Goal: Check status: Check status

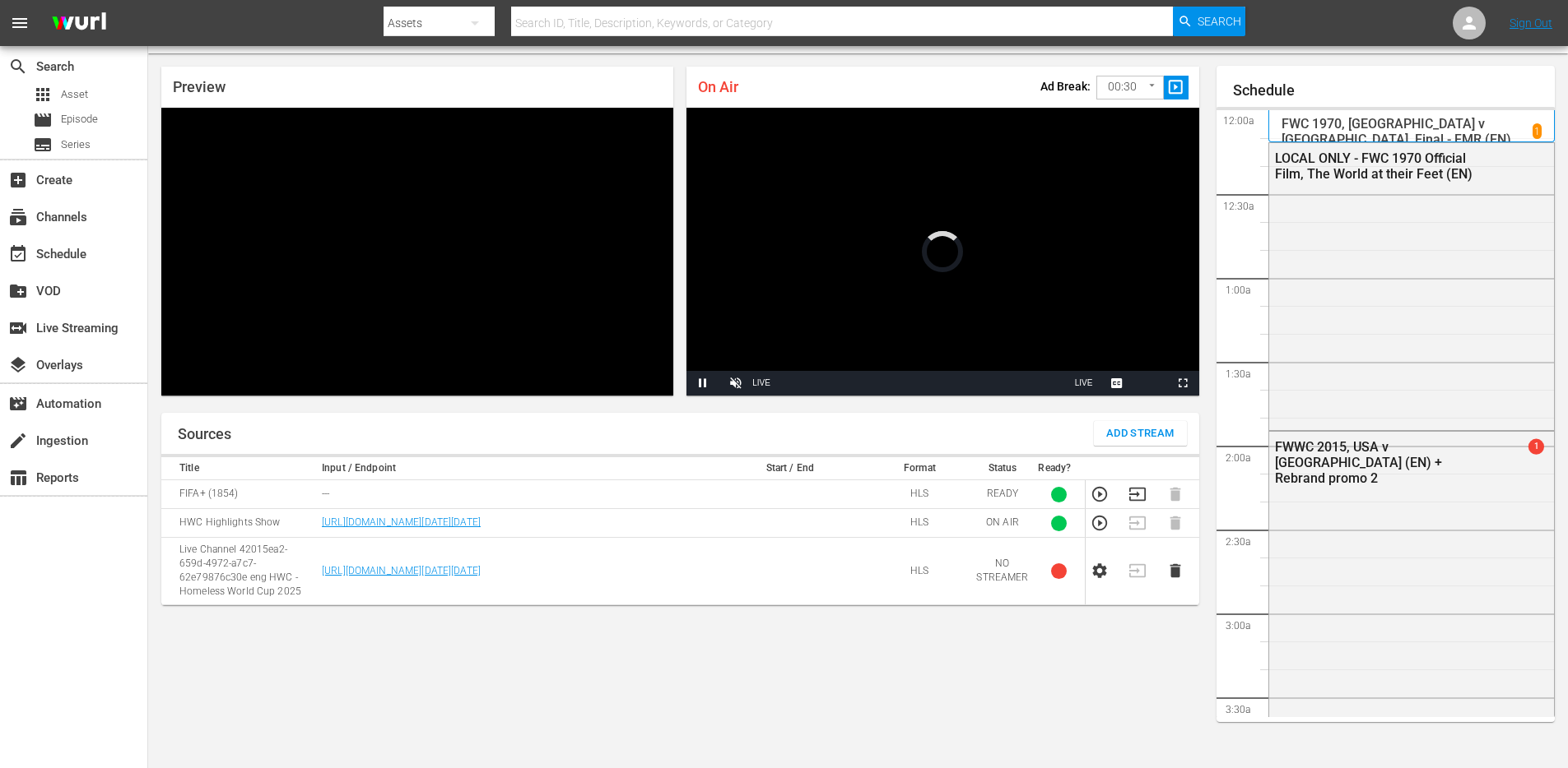
scroll to position [1242, 0]
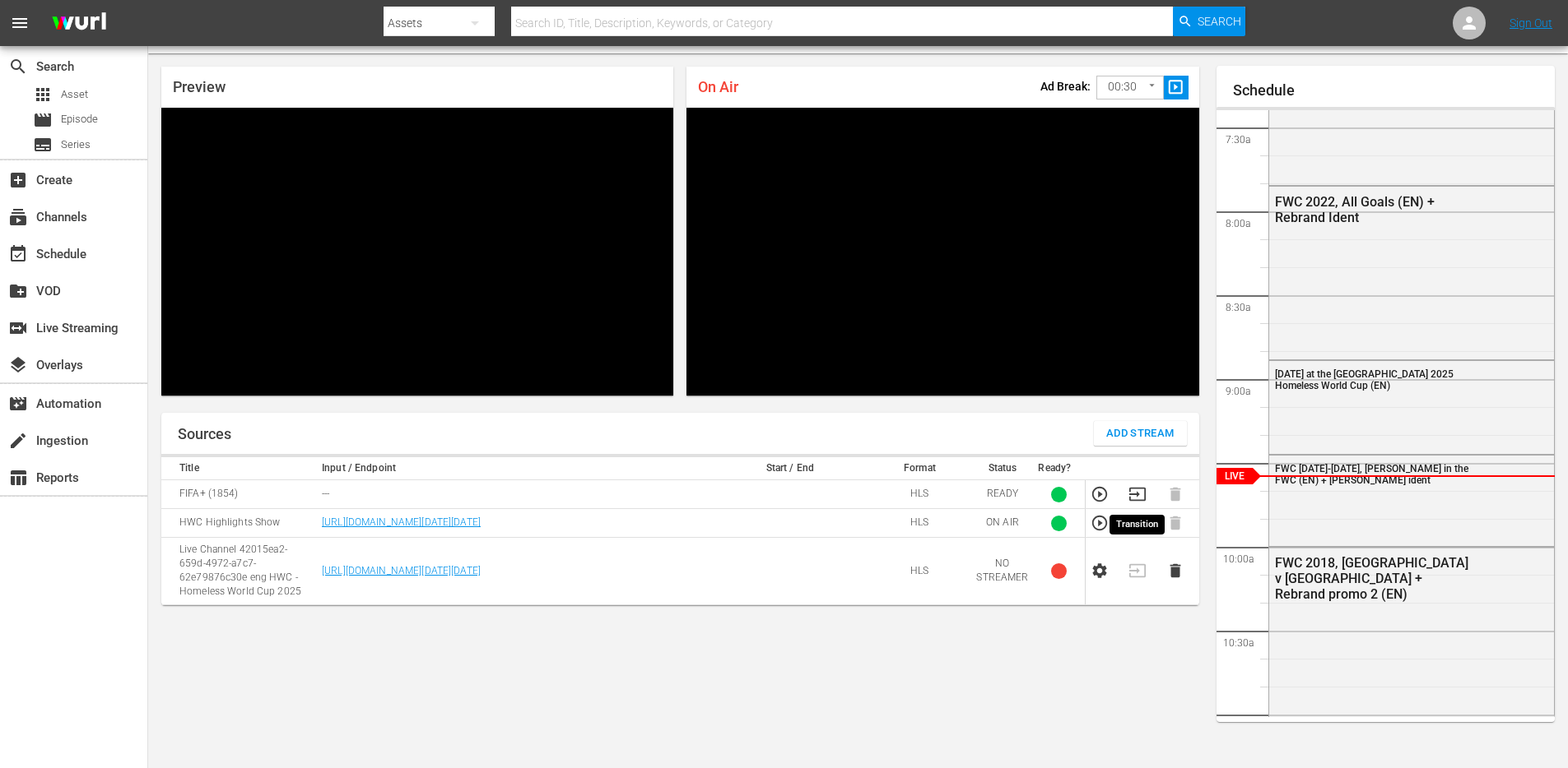
click at [1135, 490] on icon "button" at bounding box center [1137, 494] width 18 height 18
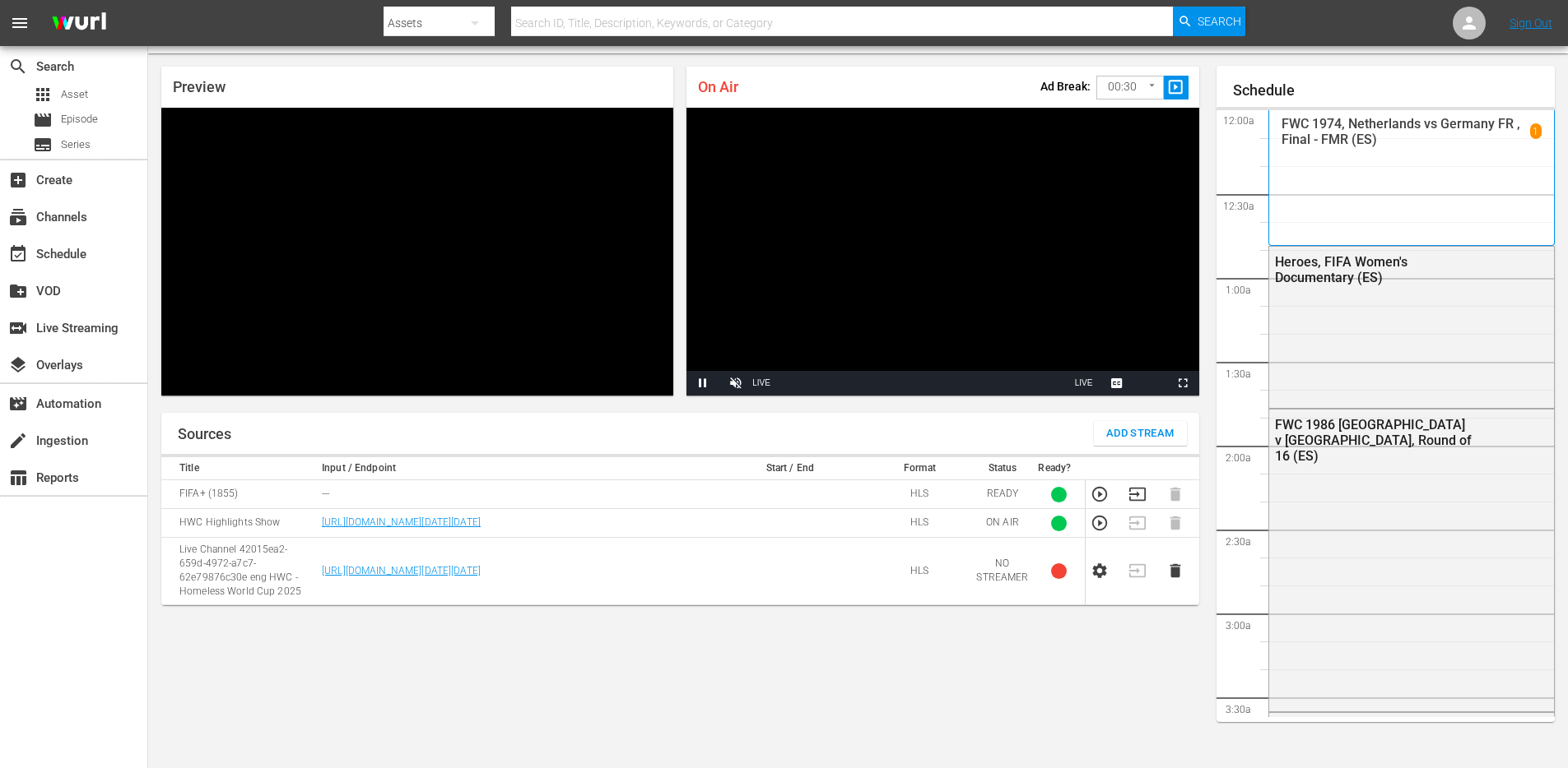
scroll to position [2417, 0]
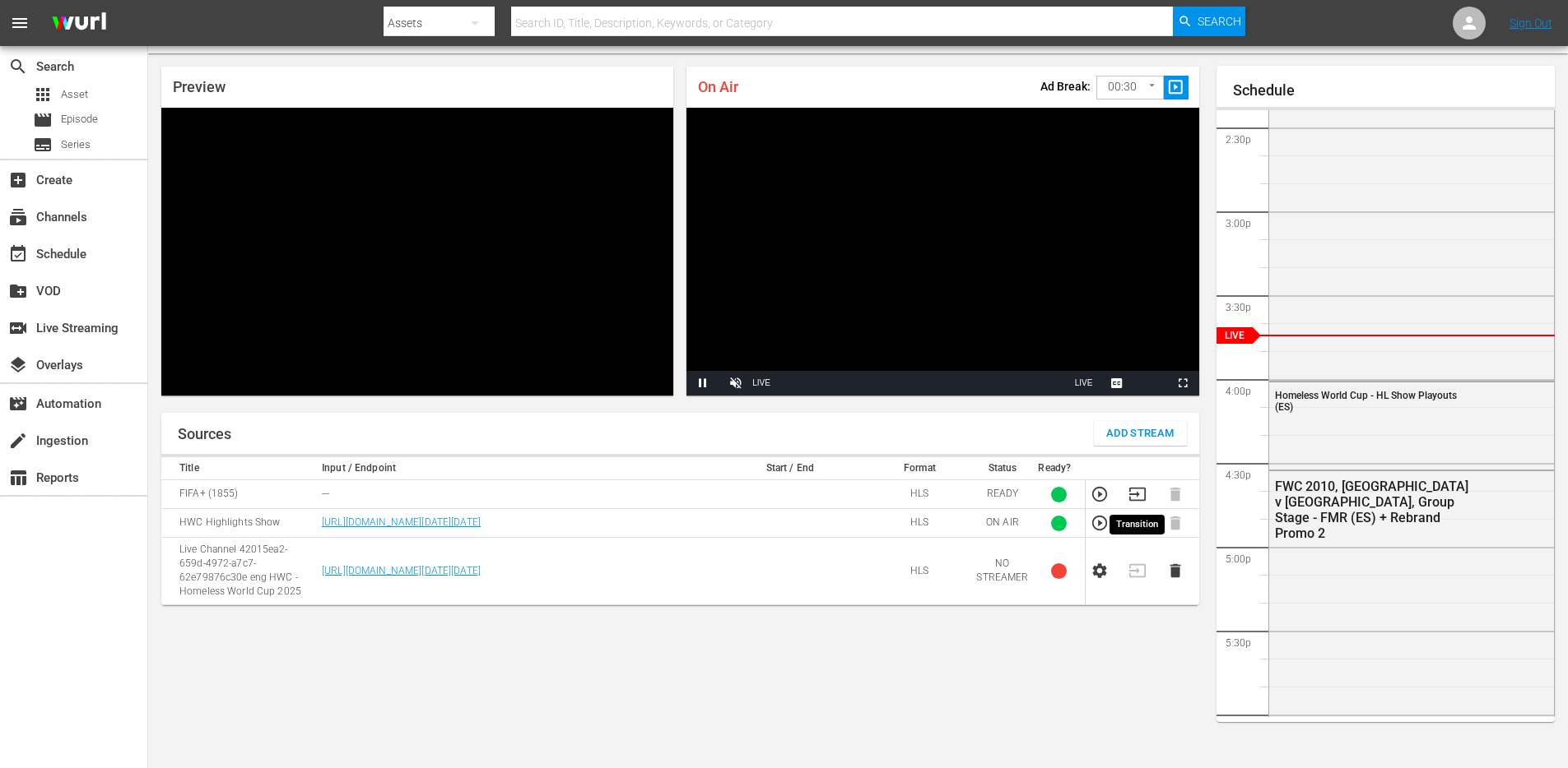
click at [1137, 496] on icon "button" at bounding box center [1137, 494] width 18 height 18
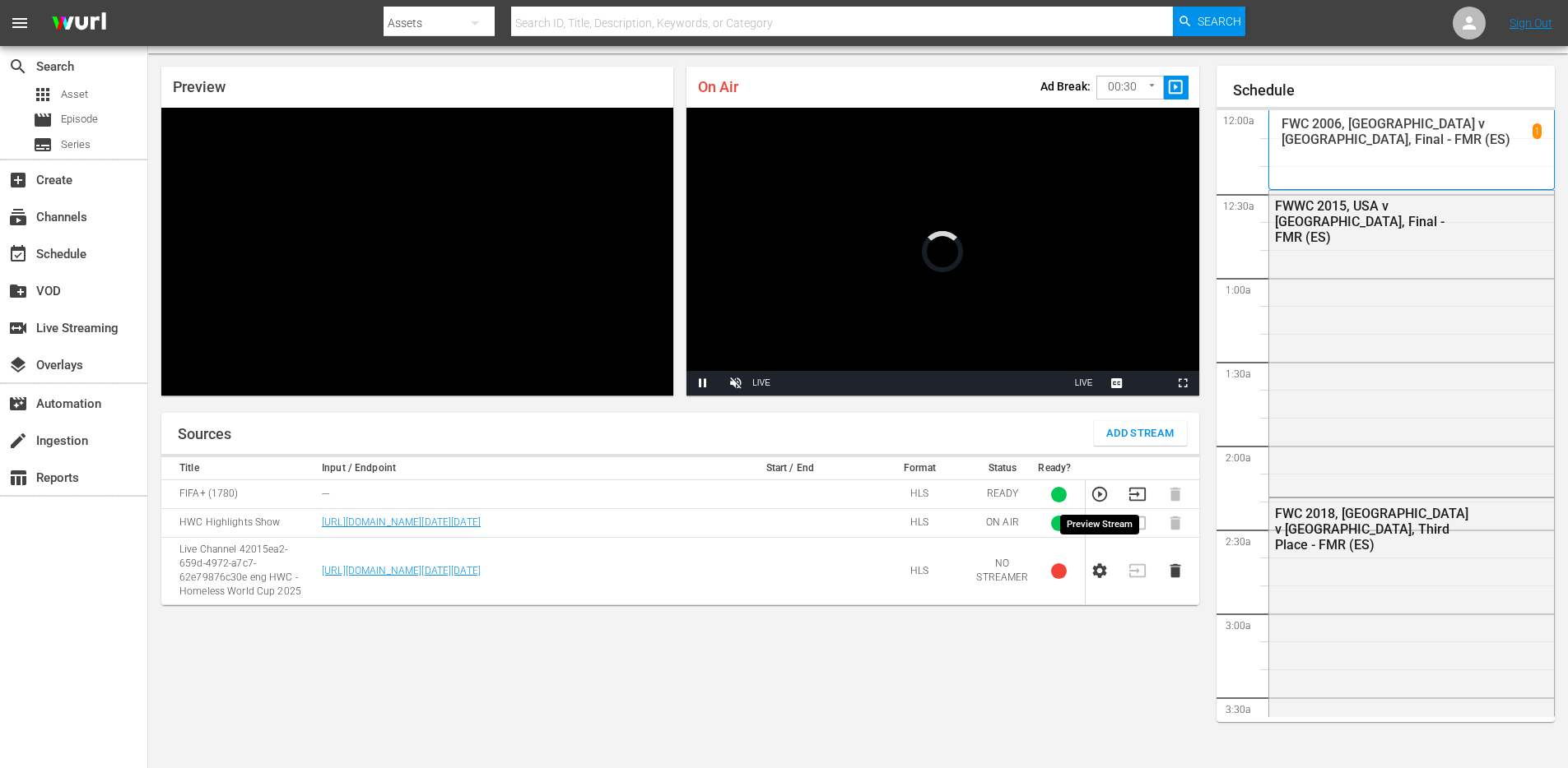
scroll to position [2416, 0]
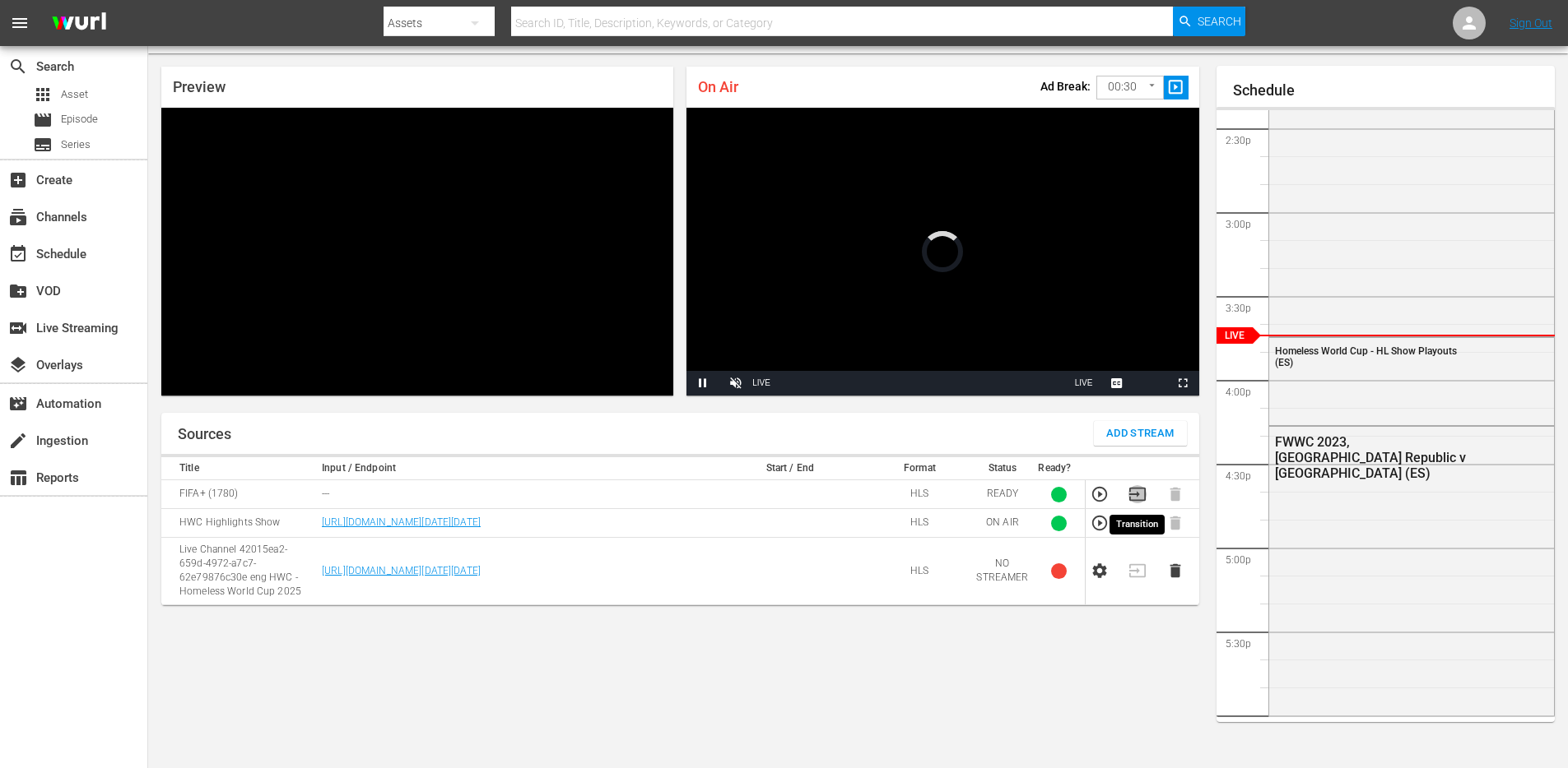
click at [1134, 495] on icon "button" at bounding box center [1137, 494] width 18 height 18
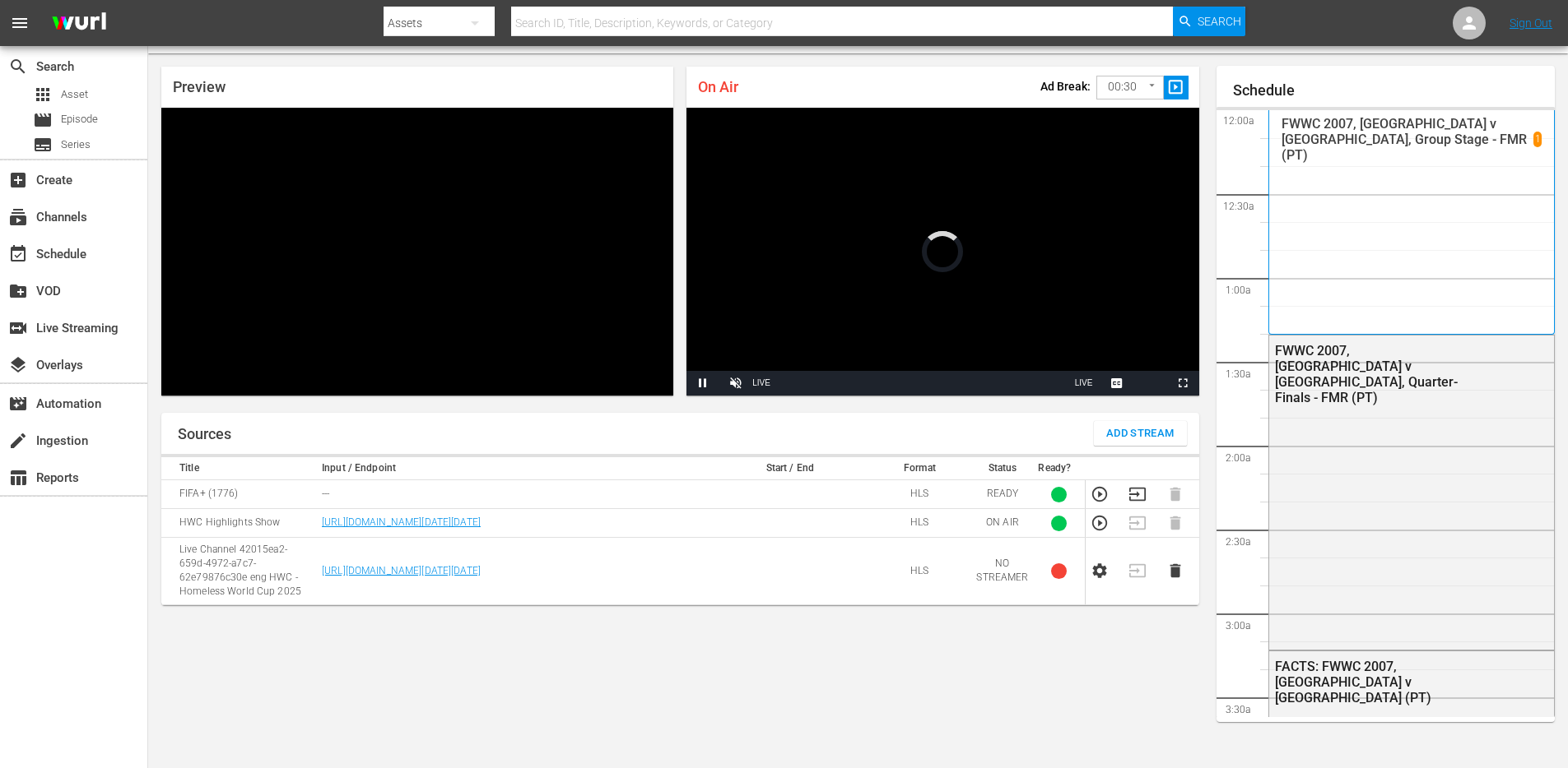
scroll to position [2416, 0]
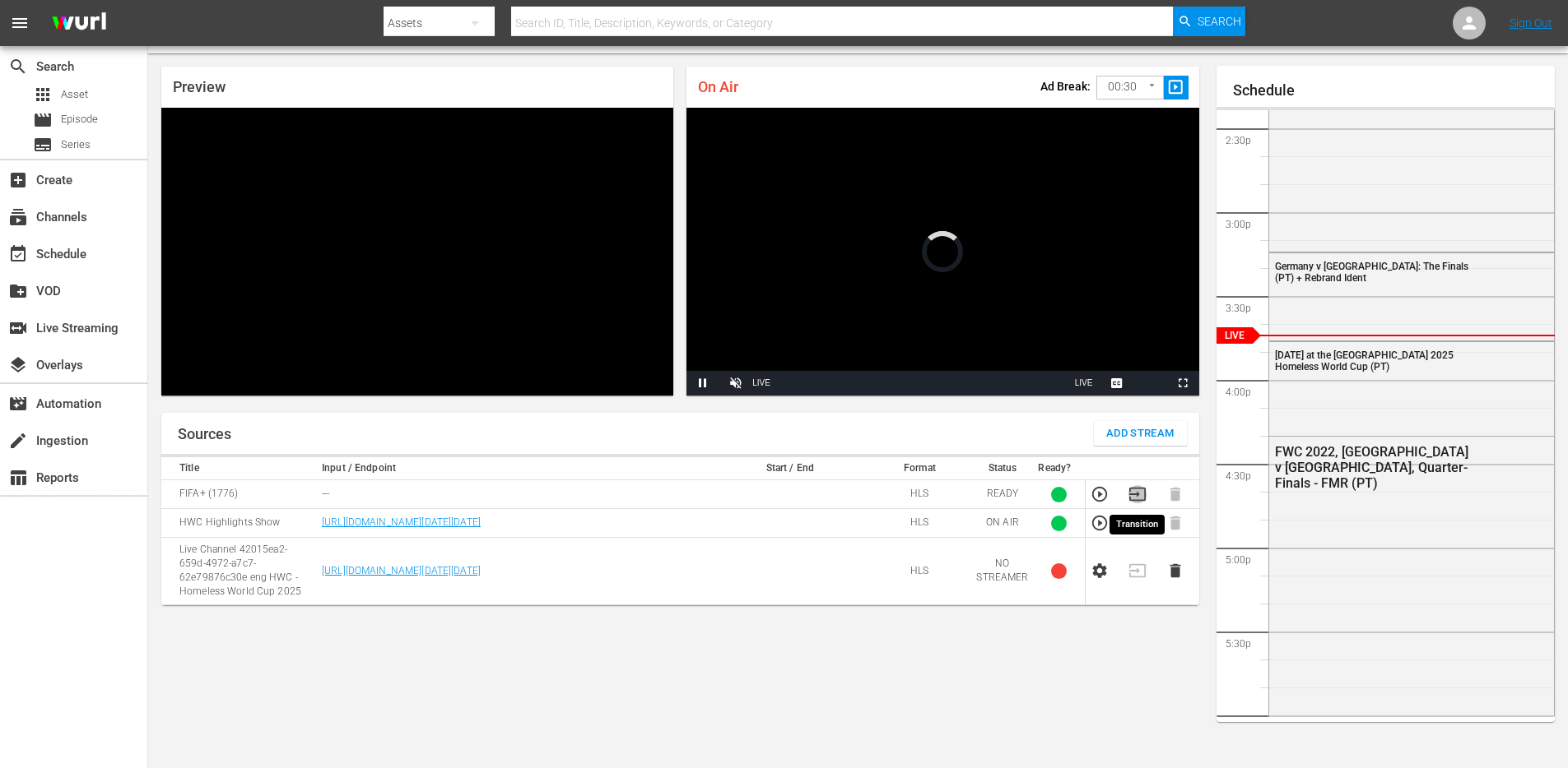
click at [1139, 491] on icon "button" at bounding box center [1137, 494] width 18 height 18
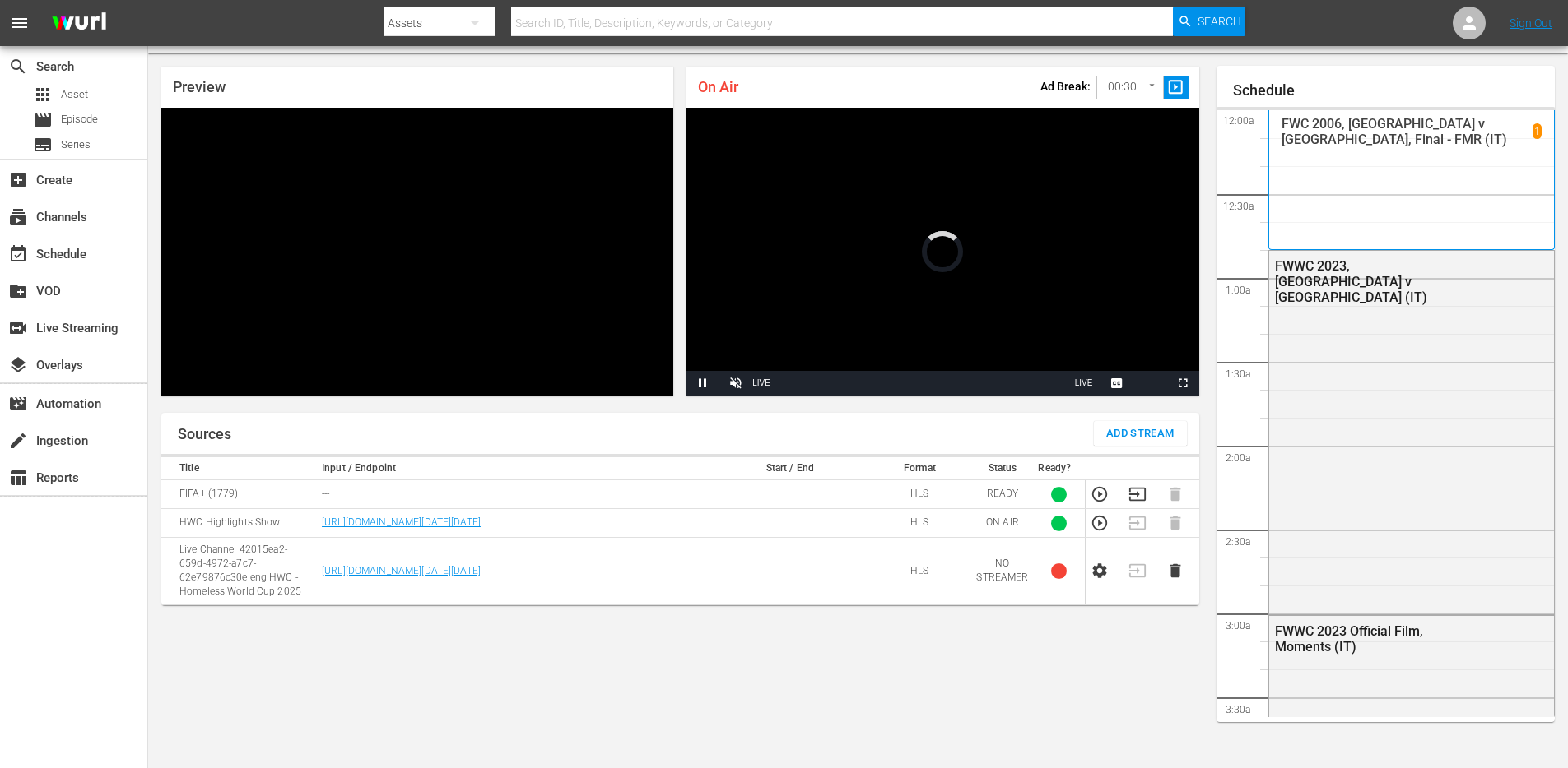
scroll to position [2416, 0]
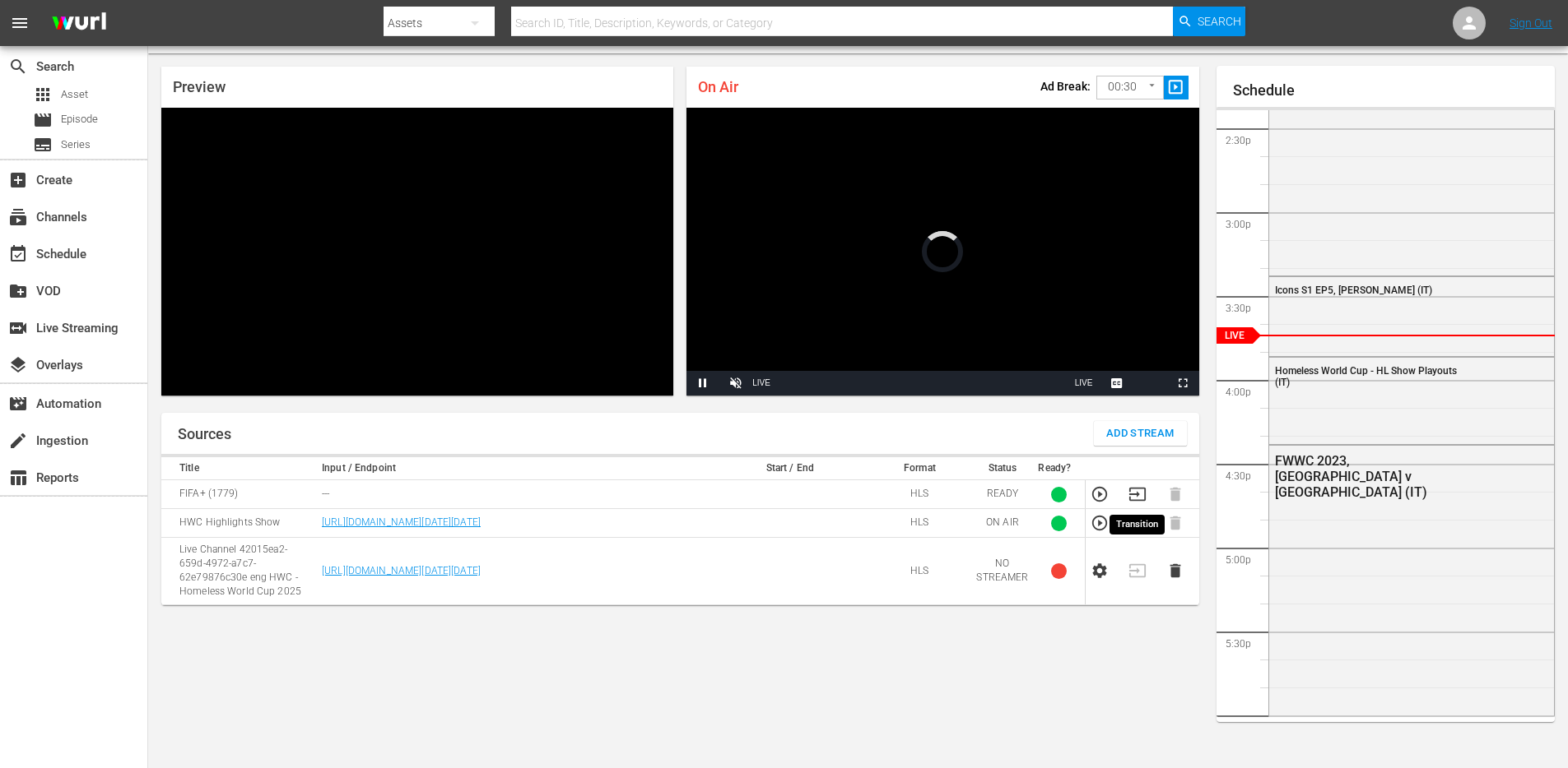
click at [1139, 496] on icon "button" at bounding box center [1137, 494] width 18 height 18
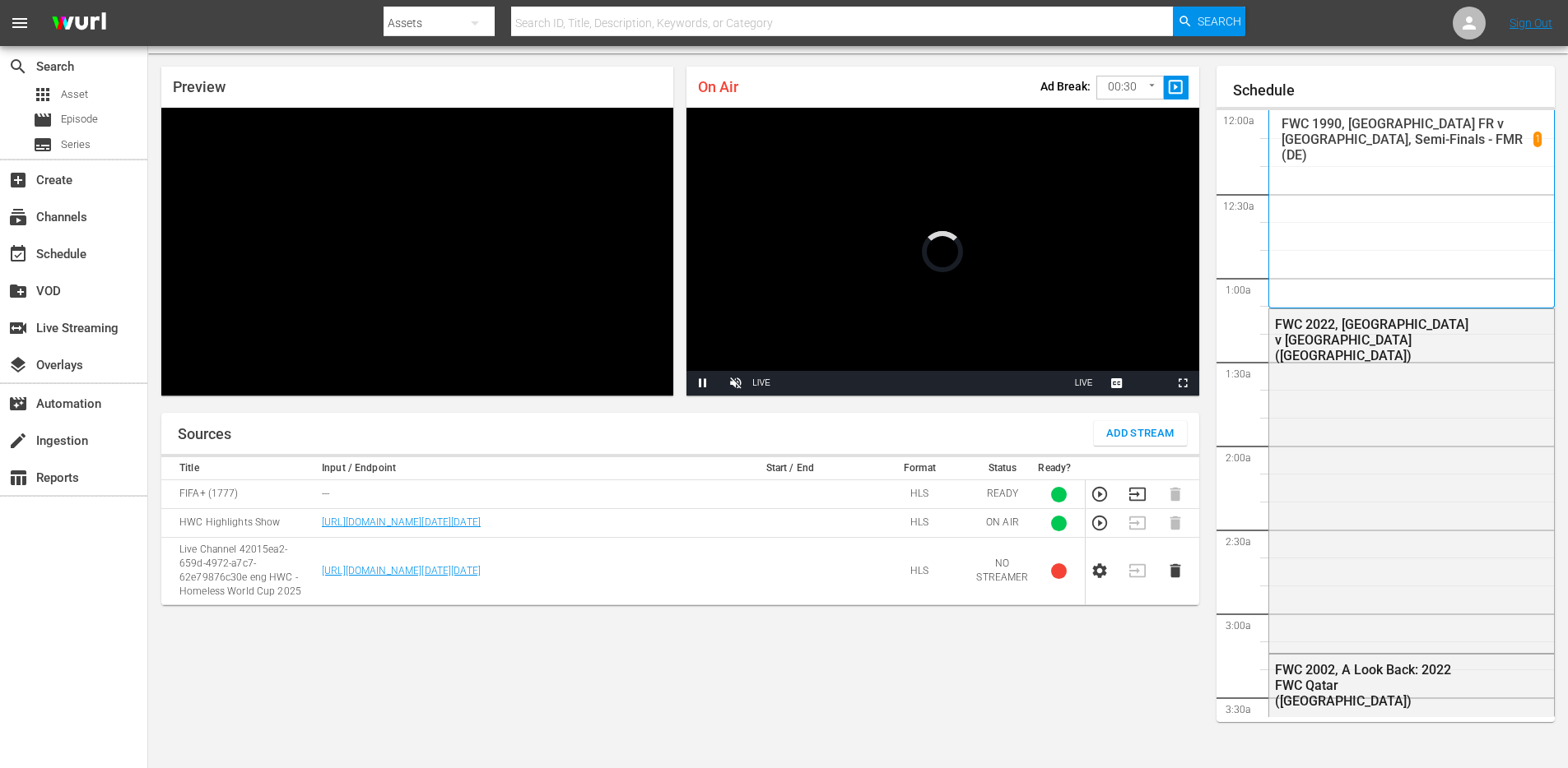
scroll to position [2416, 0]
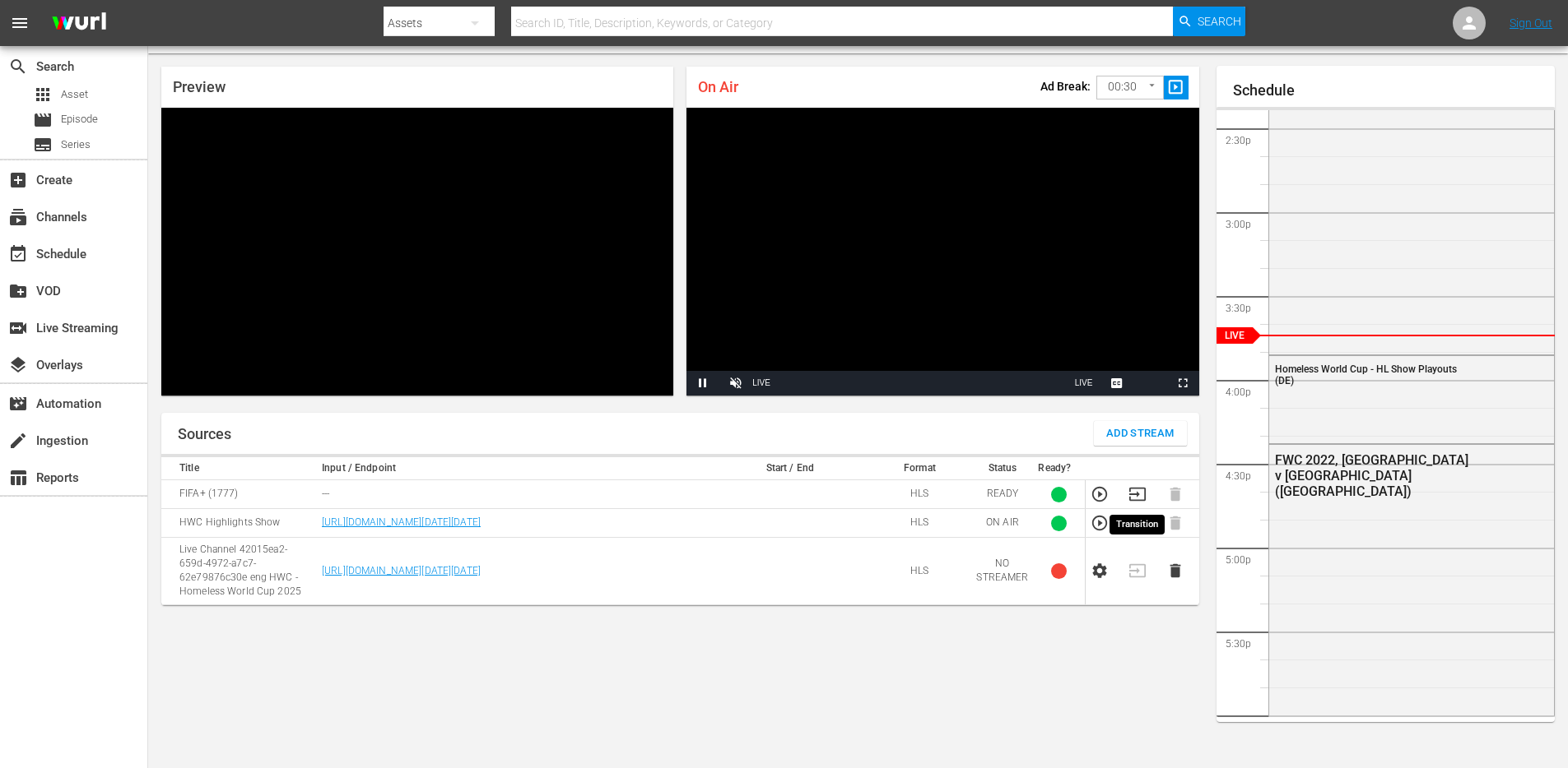
click at [1134, 496] on icon "button" at bounding box center [1137, 494] width 18 height 18
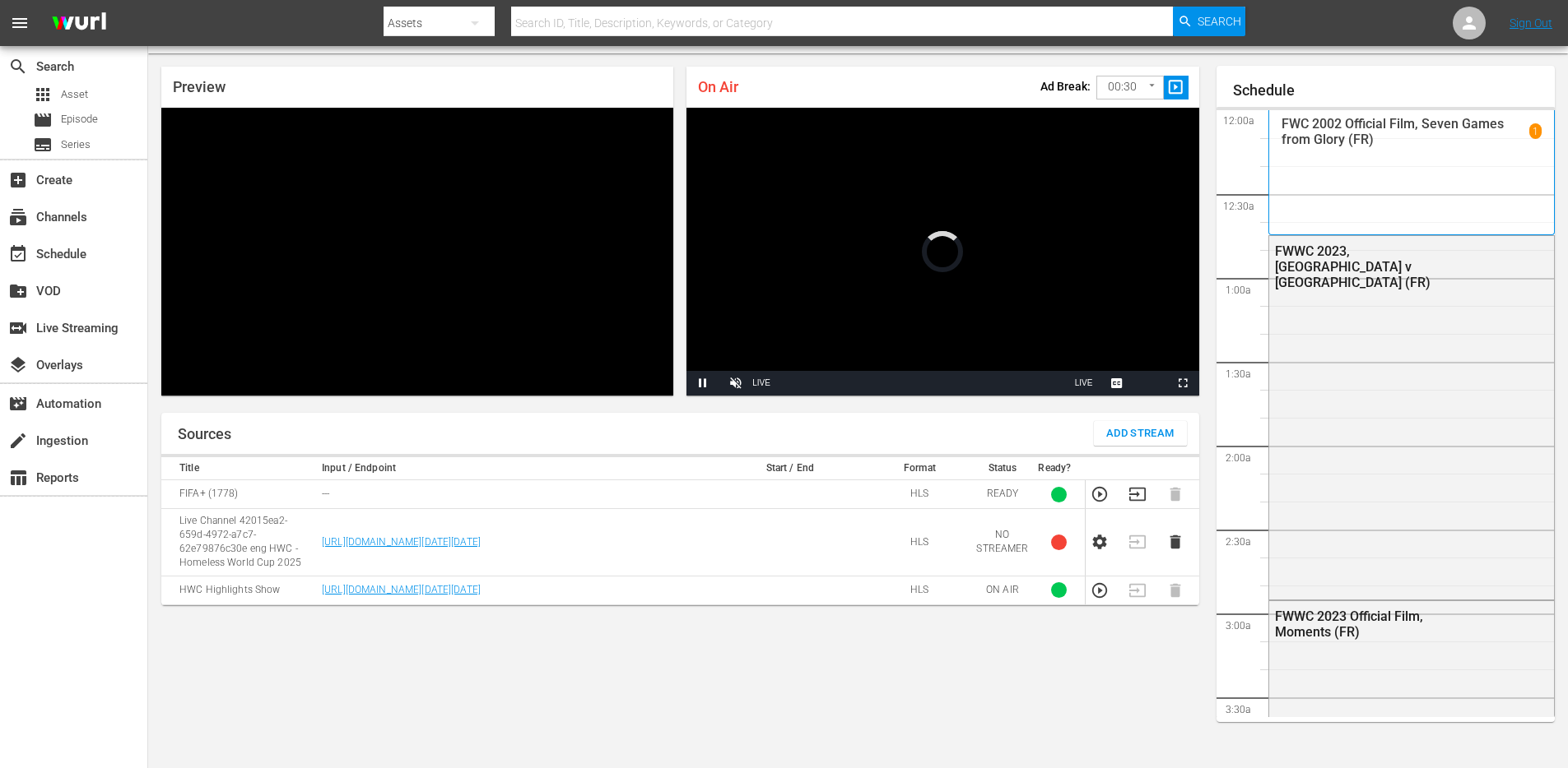
scroll to position [2415, 0]
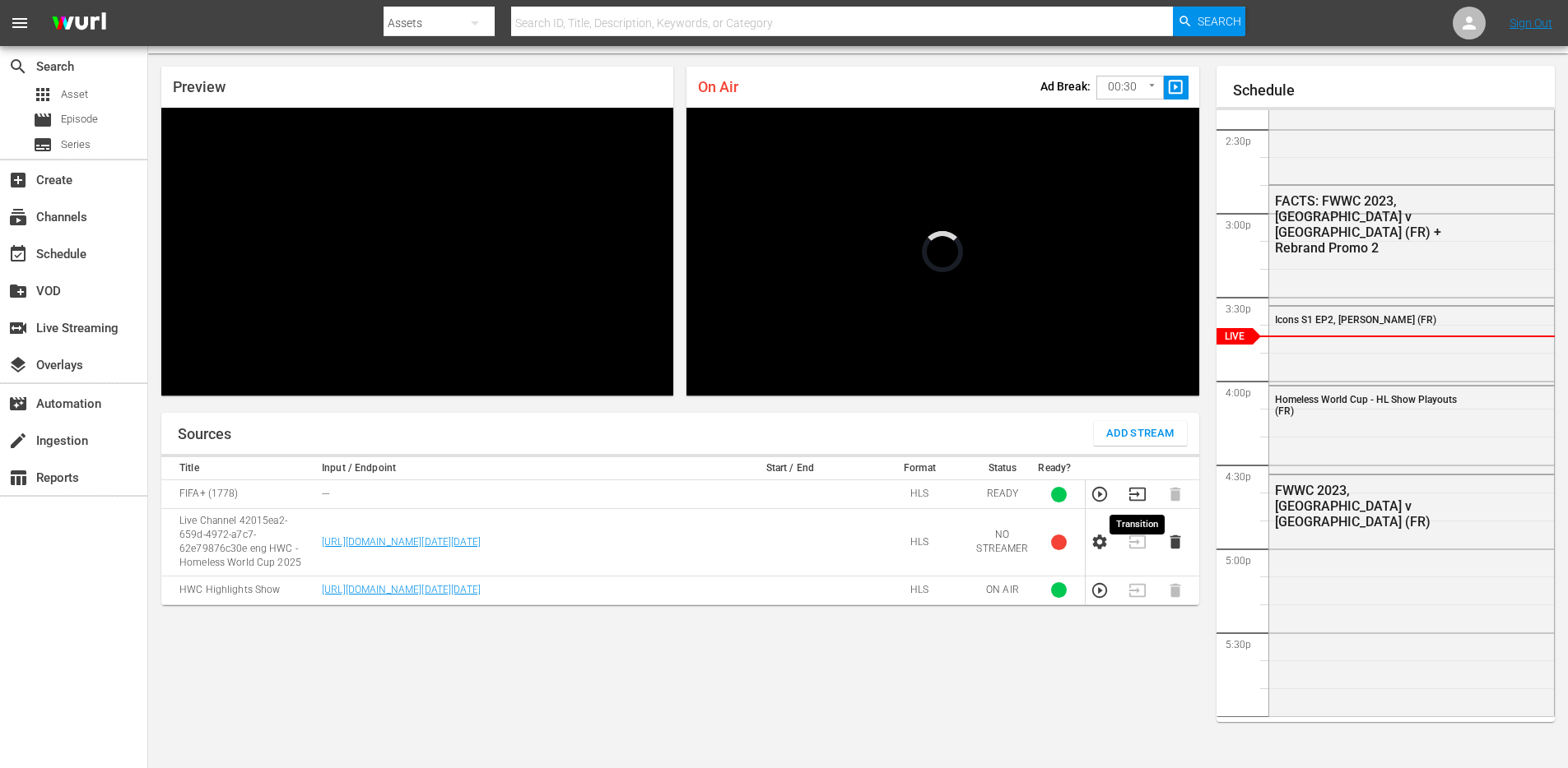
click at [1138, 500] on icon "button" at bounding box center [1137, 494] width 18 height 18
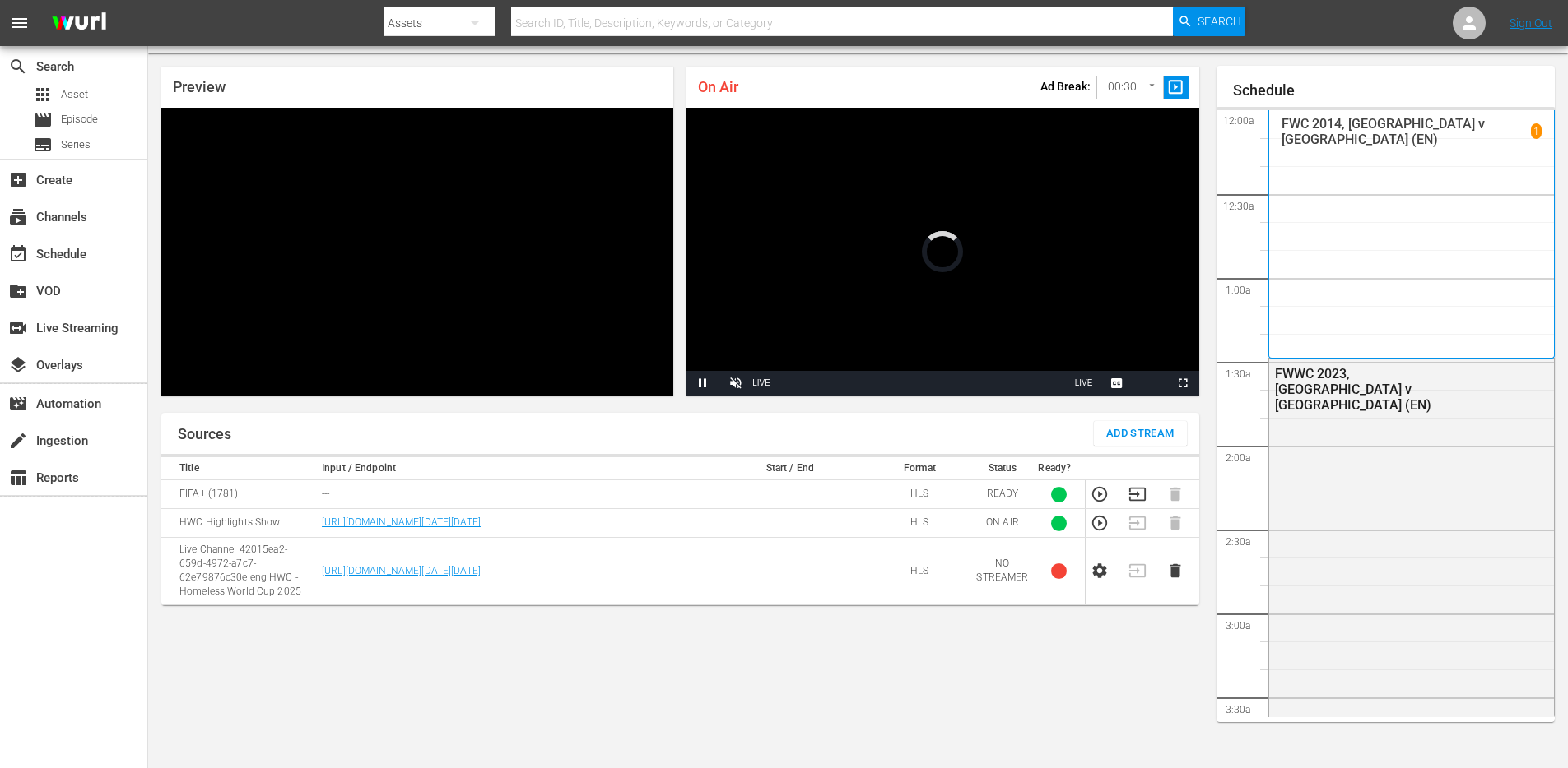
scroll to position [2415, 0]
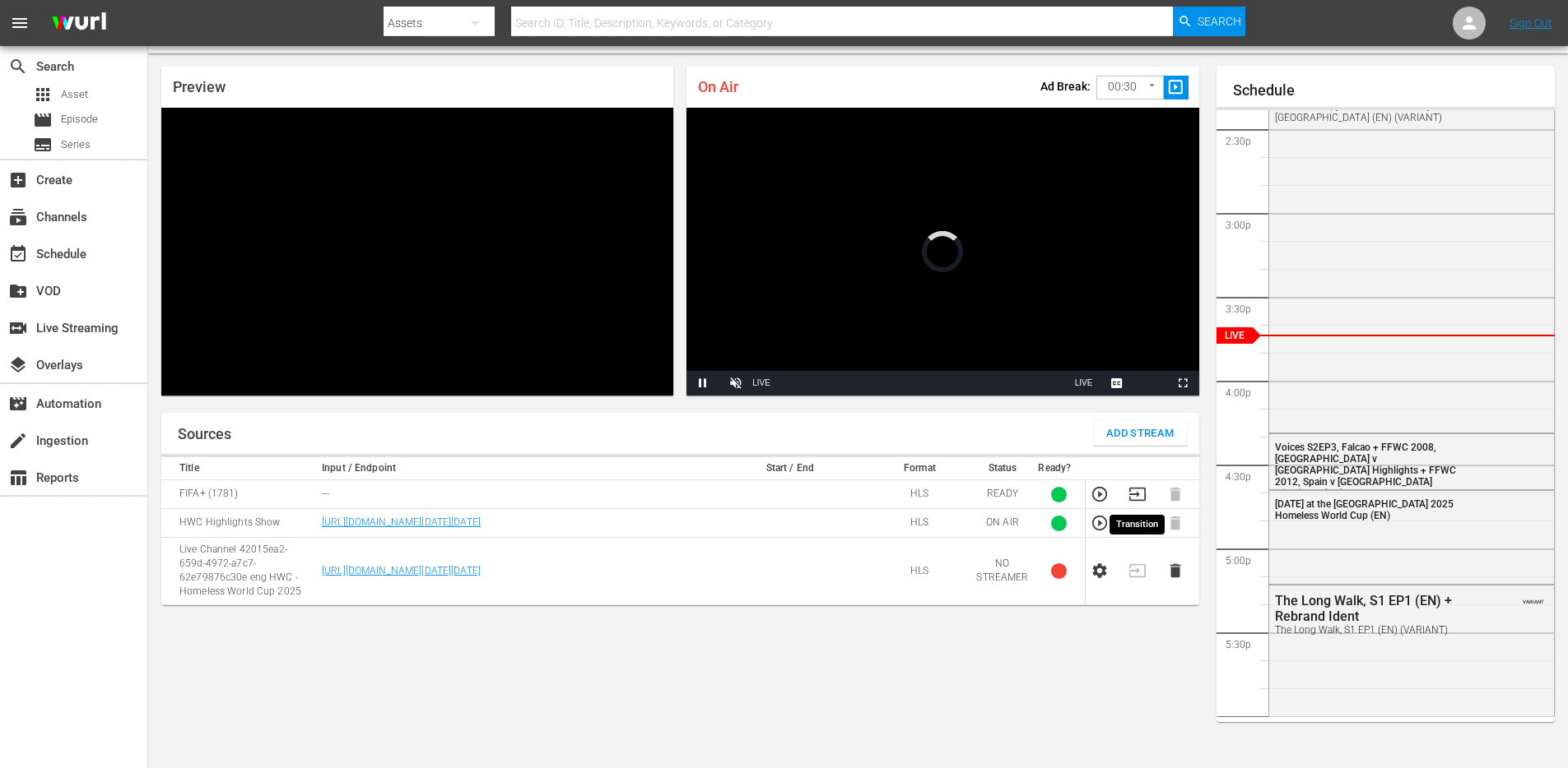
click at [1137, 500] on icon "button" at bounding box center [1136, 494] width 17 height 13
